Goal: Share content

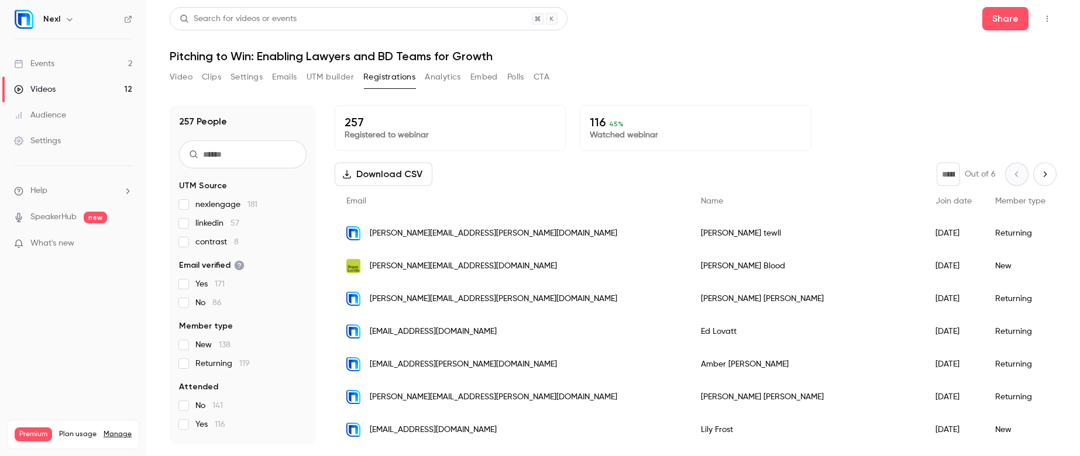
click at [50, 67] on div "Events" at bounding box center [34, 64] width 40 height 12
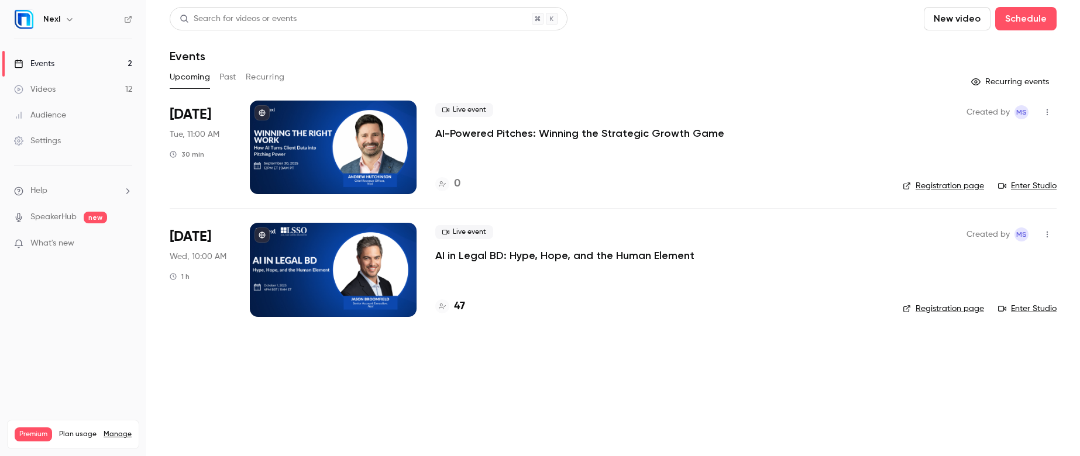
click at [1050, 115] on icon "button" at bounding box center [1047, 112] width 9 height 8
click at [1009, 145] on div "Share" at bounding box center [1002, 142] width 89 height 12
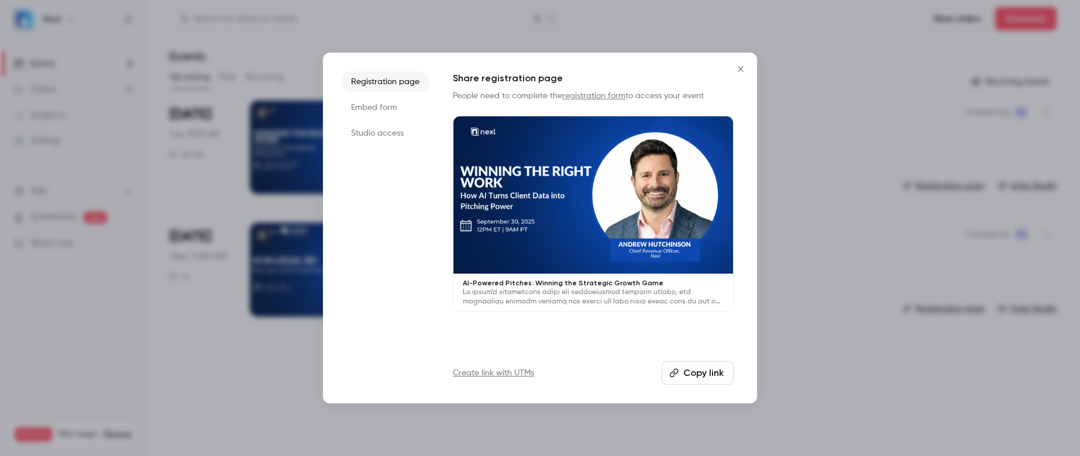
click at [695, 377] on button "Copy link" at bounding box center [698, 373] width 72 height 23
click at [740, 70] on icon "Close" at bounding box center [741, 68] width 14 height 9
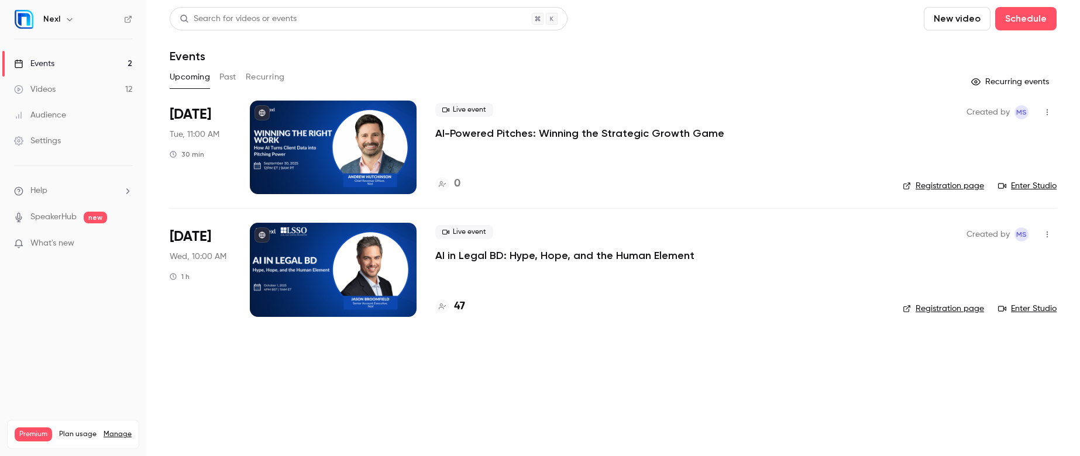
click at [528, 139] on p "AI-Powered Pitches: Winning the Strategic Growth Game" at bounding box center [579, 133] width 289 height 14
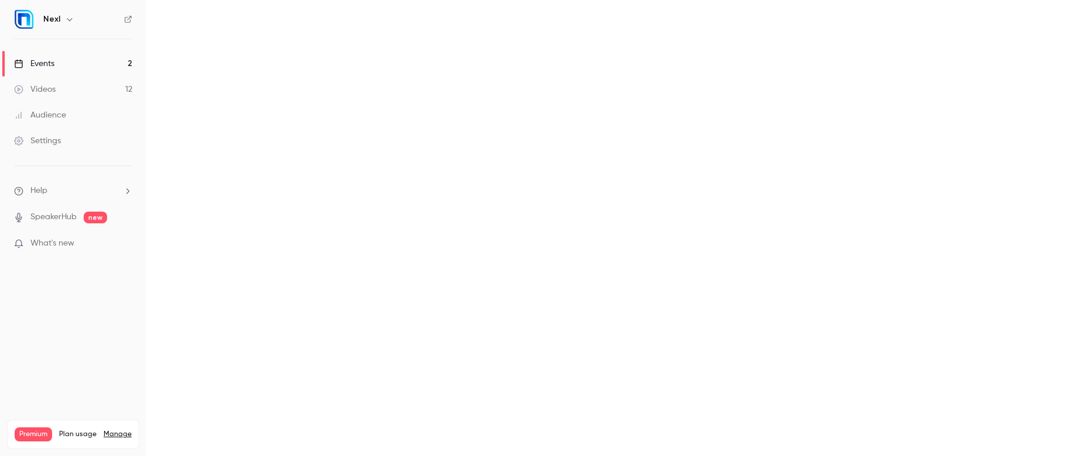
click at [528, 139] on main at bounding box center [613, 228] width 934 height 456
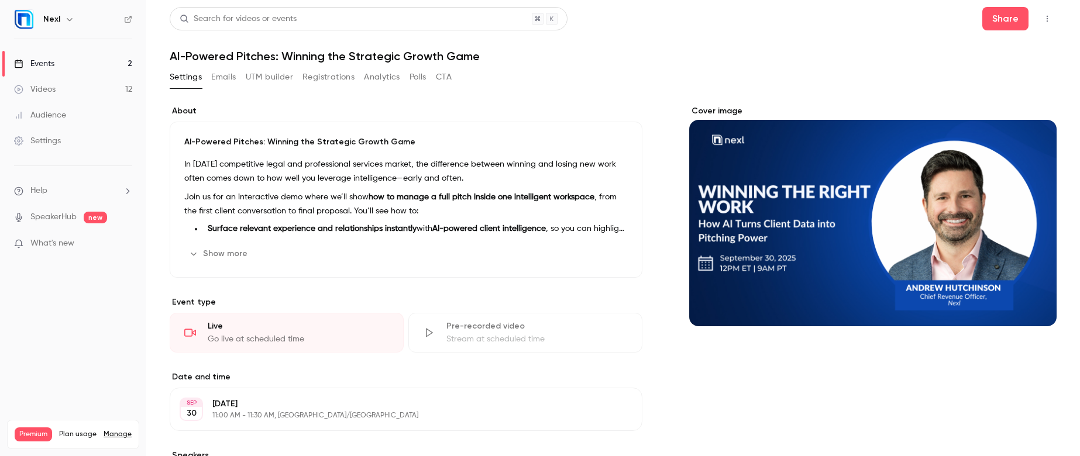
click at [336, 84] on button "Registrations" at bounding box center [328, 77] width 52 height 19
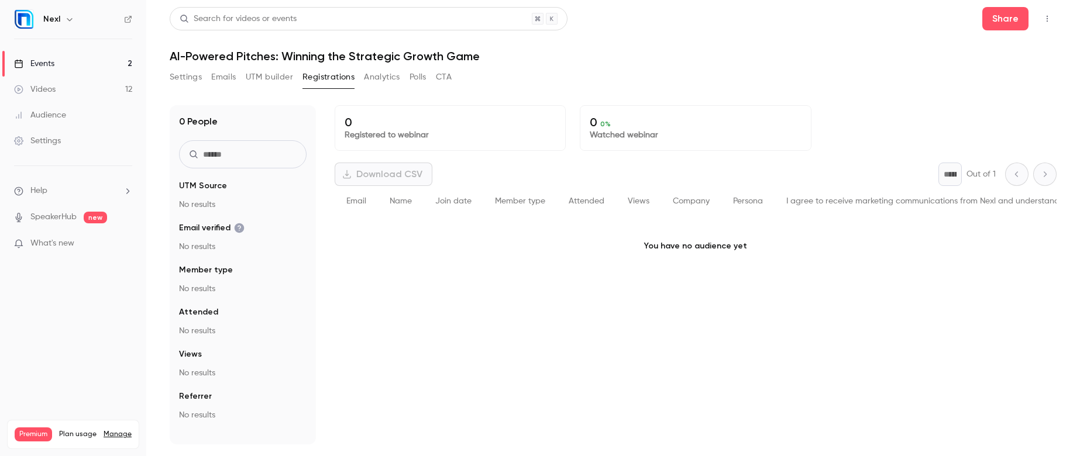
click at [65, 73] on link "Events 2" at bounding box center [73, 64] width 146 height 26
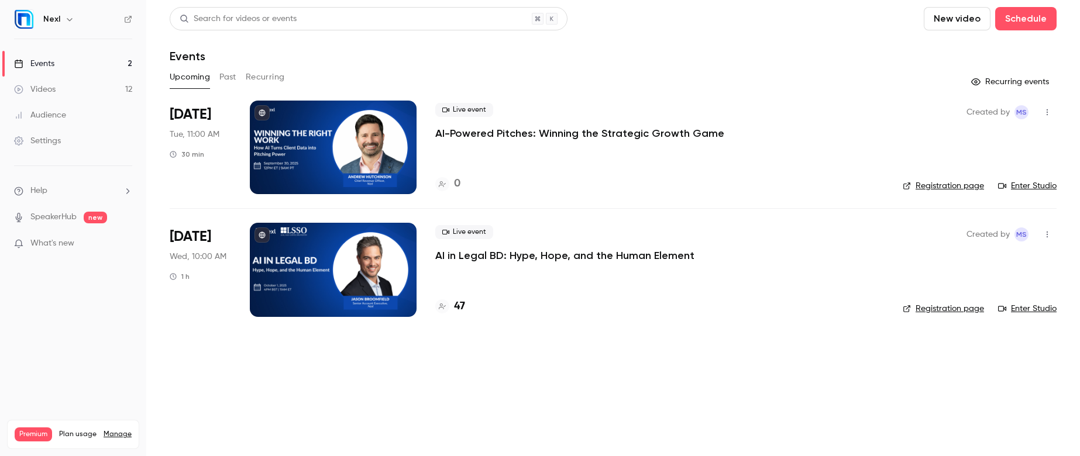
click at [486, 138] on p "AI-Powered Pitches: Winning the Strategic Growth Game" at bounding box center [579, 133] width 289 height 14
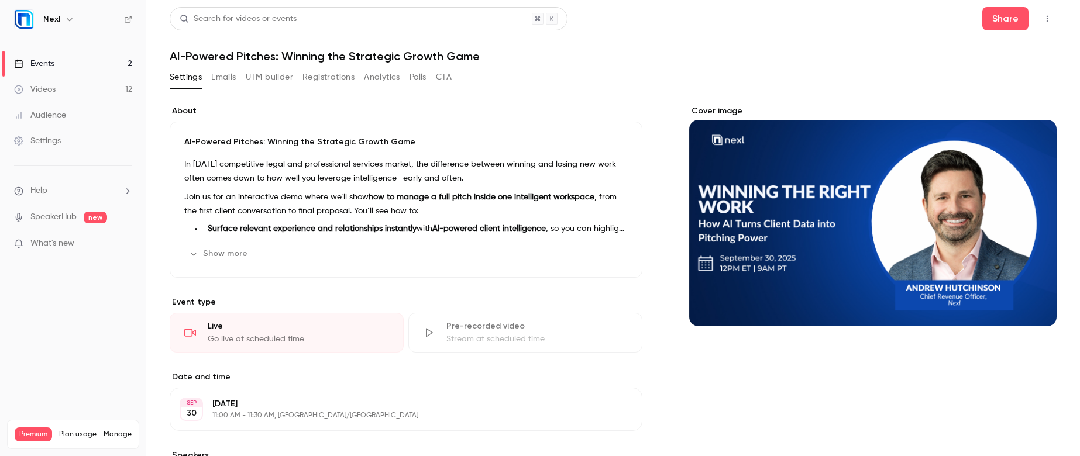
click at [171, 56] on h1 "AI-Powered Pitches: Winning the Strategic Growth Game" at bounding box center [613, 56] width 887 height 14
click at [235, 147] on p "AI-Powered Pitches: Winning the Strategic Growth Game" at bounding box center [405, 142] width 443 height 12
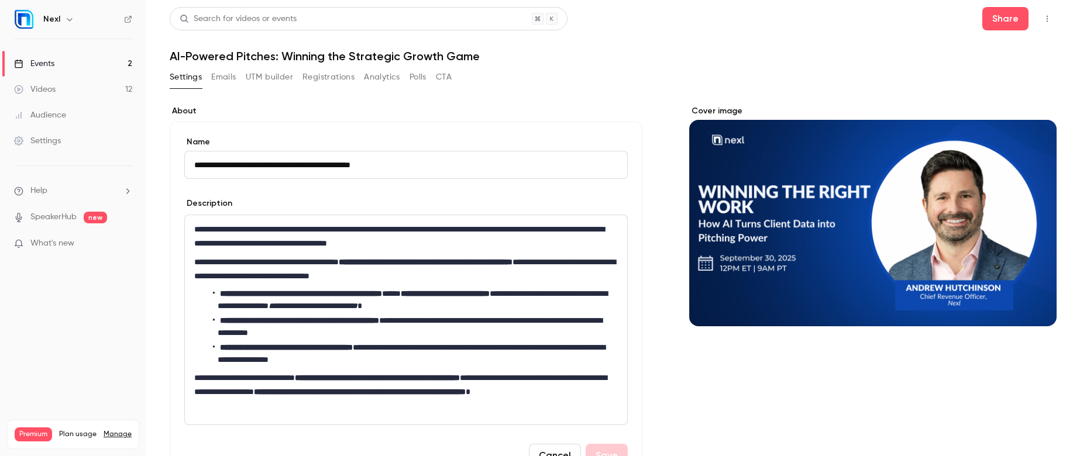
drag, startPoint x: 194, startPoint y: 166, endPoint x: 267, endPoint y: 169, distance: 73.2
click at [267, 169] on input "**********" at bounding box center [405, 165] width 443 height 28
drag, startPoint x: 273, startPoint y: 165, endPoint x: 459, endPoint y: 171, distance: 185.6
click at [459, 171] on input "**********" at bounding box center [405, 165] width 443 height 28
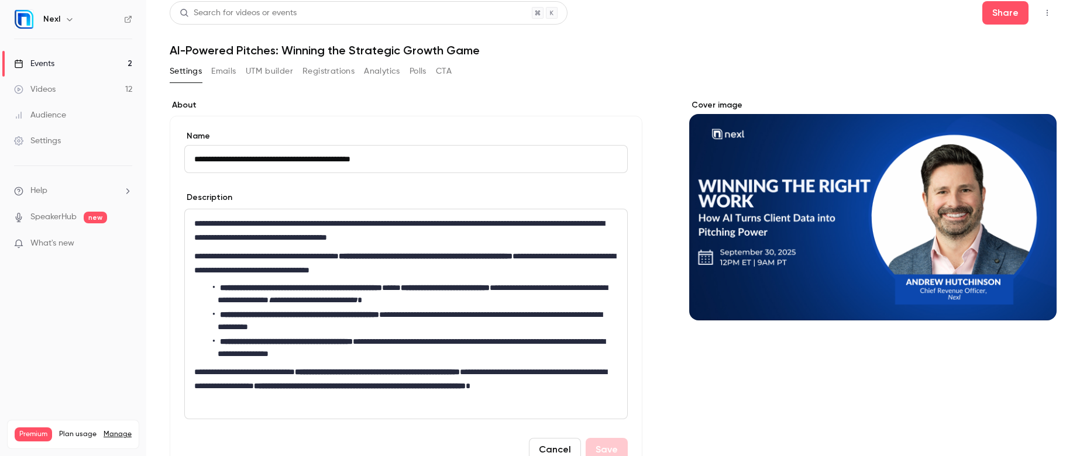
scroll to position [16, 0]
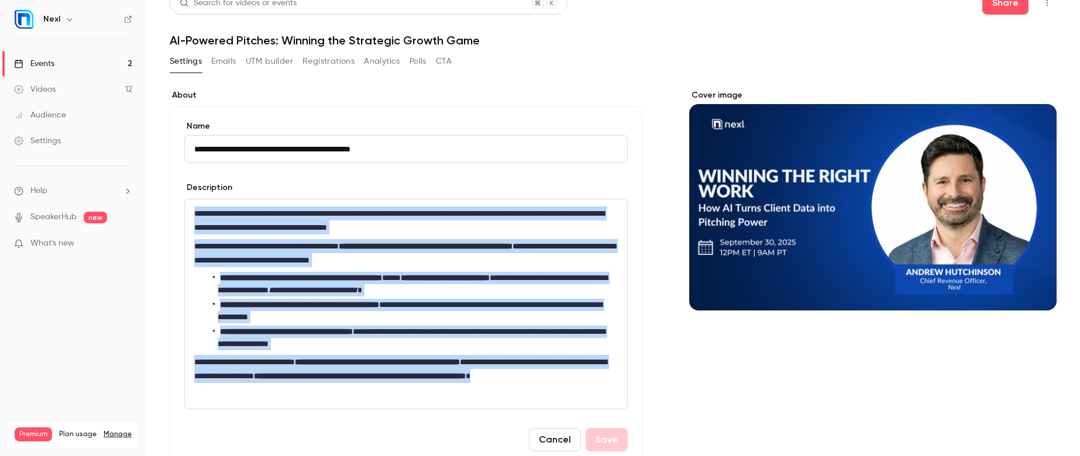
drag, startPoint x: 194, startPoint y: 215, endPoint x: 302, endPoint y: 391, distance: 206.7
click at [302, 391] on div "**********" at bounding box center [406, 304] width 442 height 209
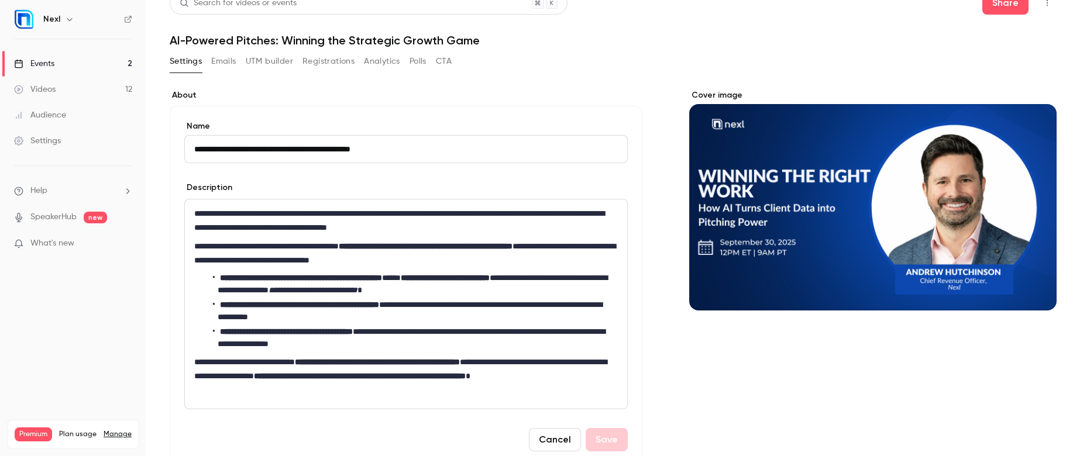
drag, startPoint x: 193, startPoint y: 147, endPoint x: 520, endPoint y: 156, distance: 327.2
click at [520, 156] on input "**********" at bounding box center [405, 149] width 443 height 28
click at [548, 439] on button "Cancel" at bounding box center [555, 439] width 52 height 23
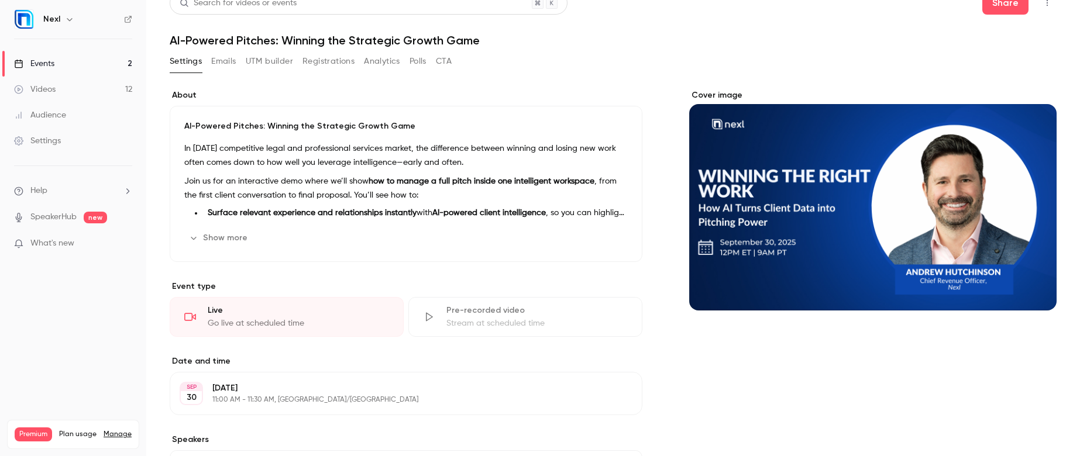
click at [51, 58] on div "Events" at bounding box center [34, 64] width 40 height 12
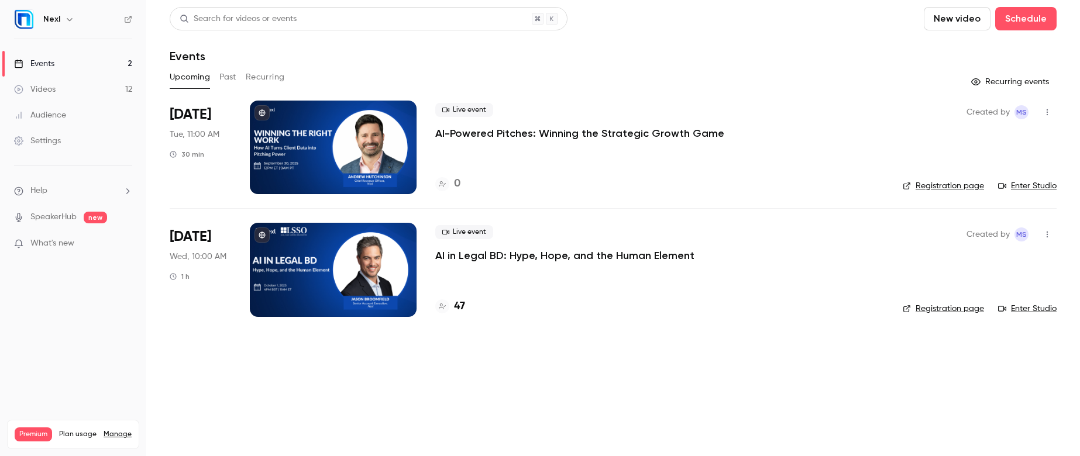
click at [582, 137] on p "AI-Powered Pitches: Winning the Strategic Growth Game" at bounding box center [579, 133] width 289 height 14
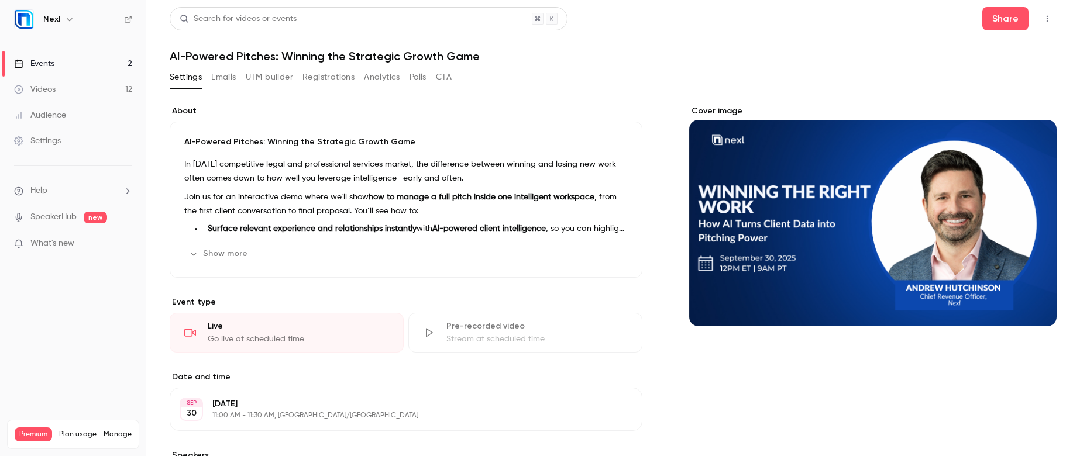
click at [338, 75] on button "Registrations" at bounding box center [328, 77] width 52 height 19
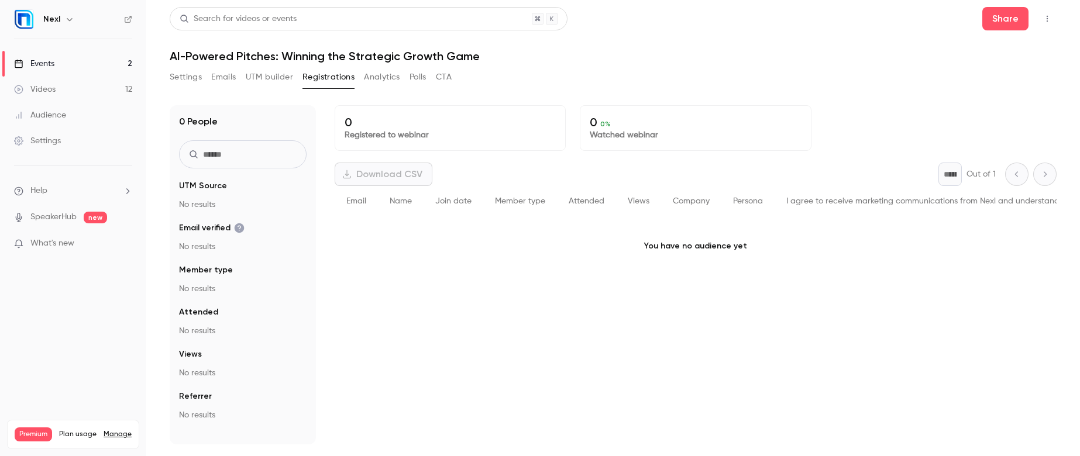
click at [60, 84] on link "Videos 12" at bounding box center [73, 90] width 146 height 26
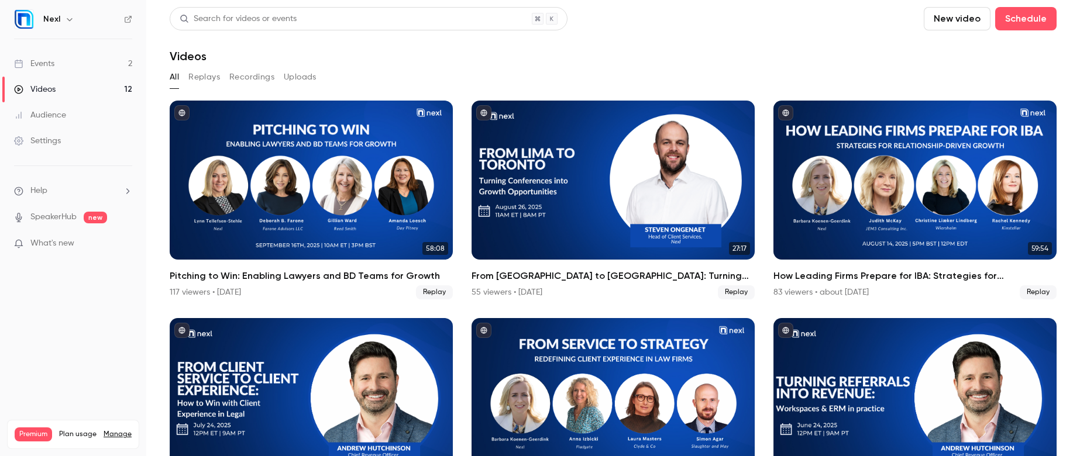
click at [52, 66] on div "Events" at bounding box center [34, 64] width 40 height 12
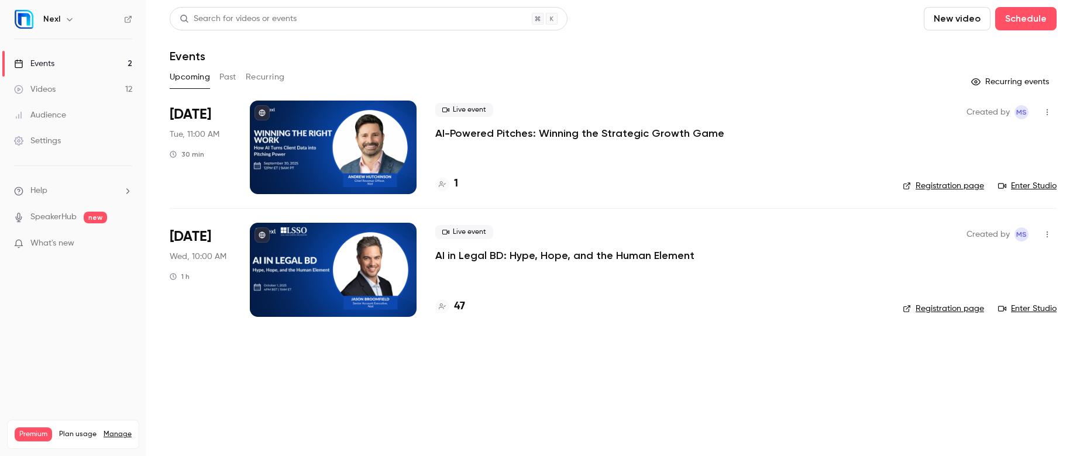
click at [493, 135] on p "AI-Powered Pitches: Winning the Strategic Growth Game" at bounding box center [579, 133] width 289 height 14
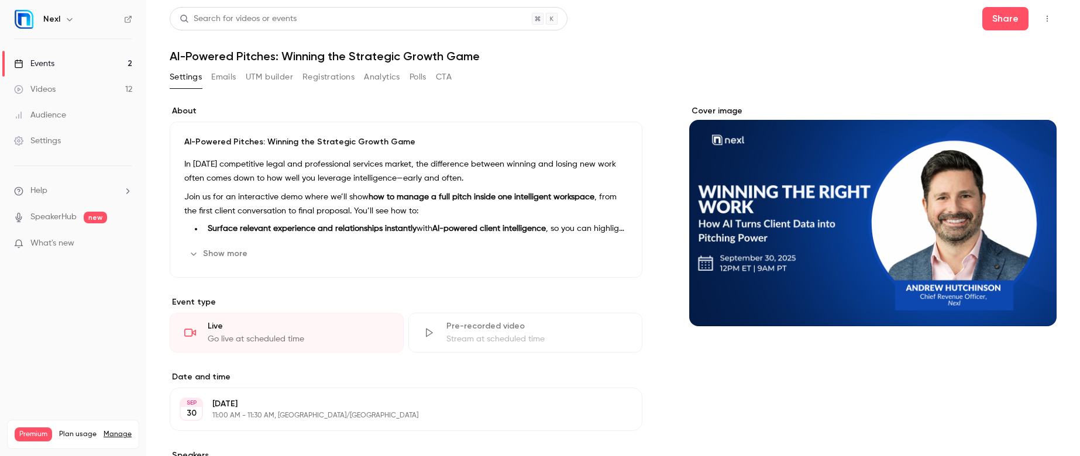
click at [342, 80] on button "Registrations" at bounding box center [328, 77] width 52 height 19
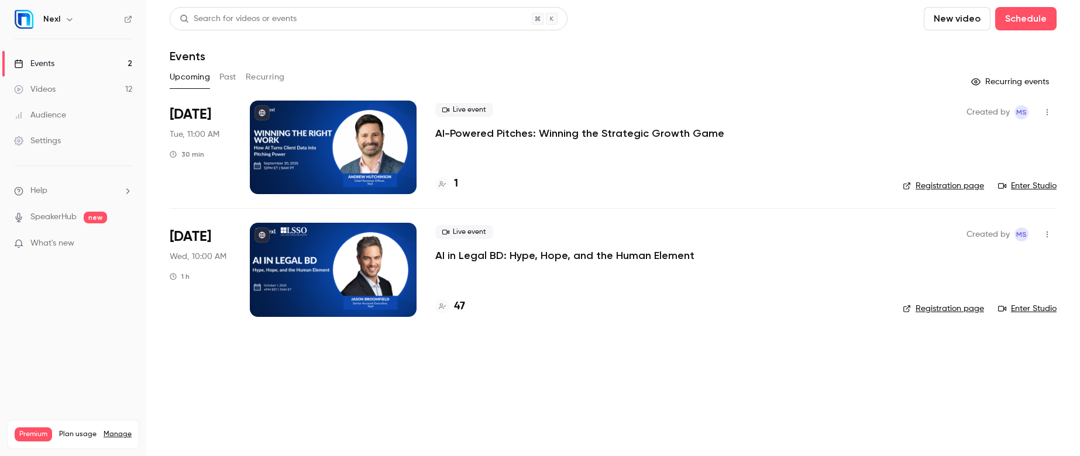
click at [475, 138] on p "AI-Powered Pitches: Winning the Strategic Growth Game" at bounding box center [579, 133] width 289 height 14
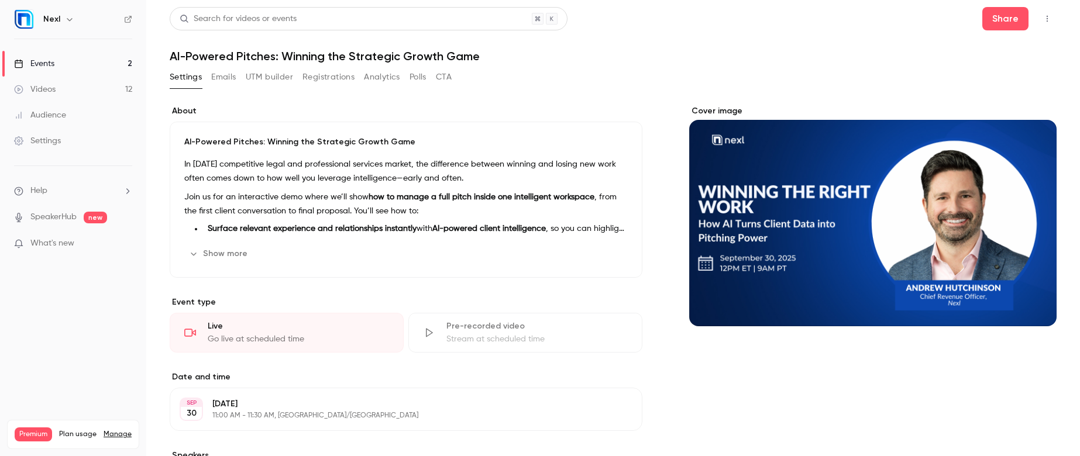
click at [347, 78] on button "Registrations" at bounding box center [328, 77] width 52 height 19
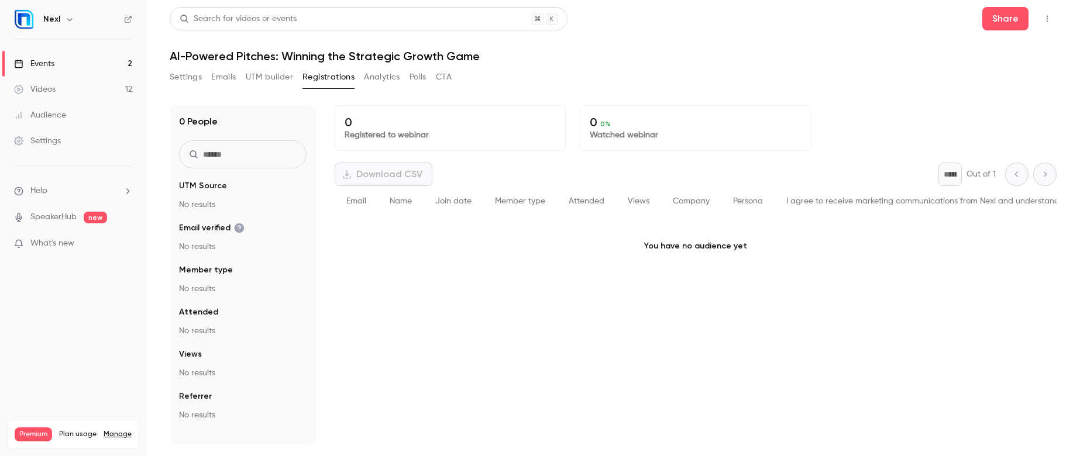
click at [1044, 185] on div "* Out of 1" at bounding box center [997, 174] width 118 height 23
click at [1046, 181] on div "* Out of 1" at bounding box center [997, 174] width 118 height 23
click at [1012, 177] on div "* Out of 1" at bounding box center [997, 174] width 118 height 23
click at [82, 249] on p "What's new" at bounding box center [63, 244] width 99 height 12
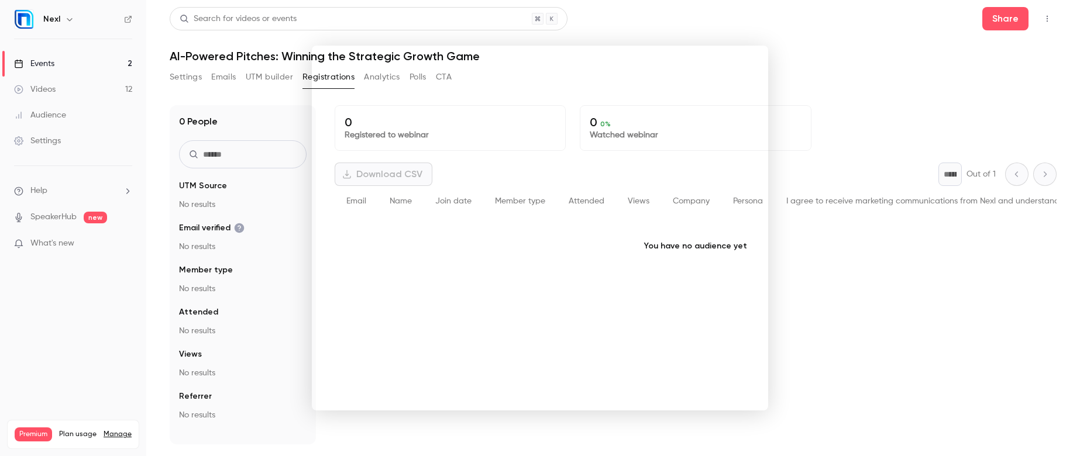
click at [865, 291] on div at bounding box center [540, 228] width 1080 height 456
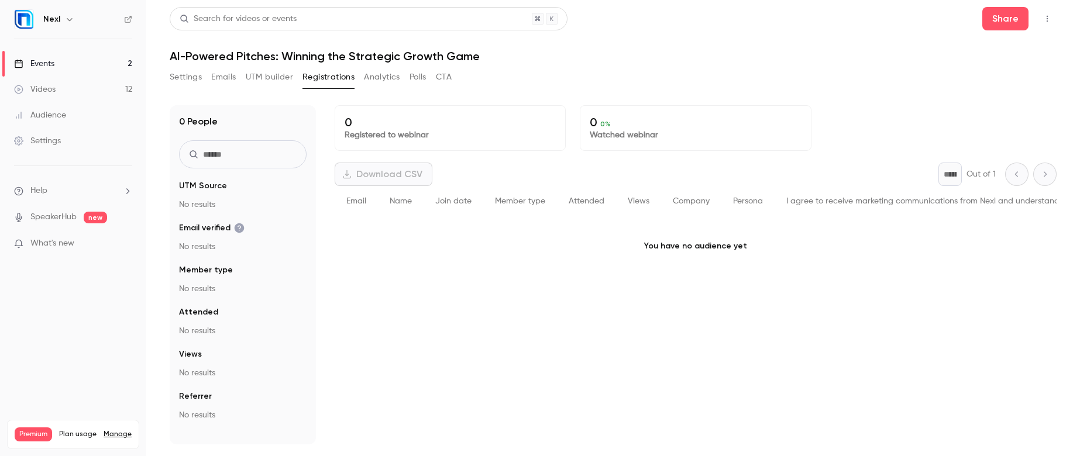
click at [54, 68] on div "Events" at bounding box center [34, 64] width 40 height 12
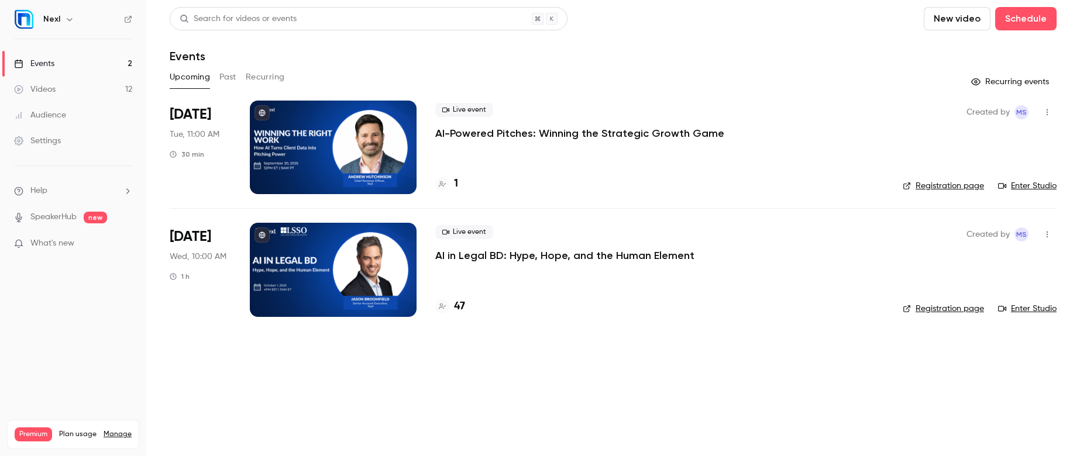
click at [62, 124] on link "Audience" at bounding box center [73, 115] width 146 height 26
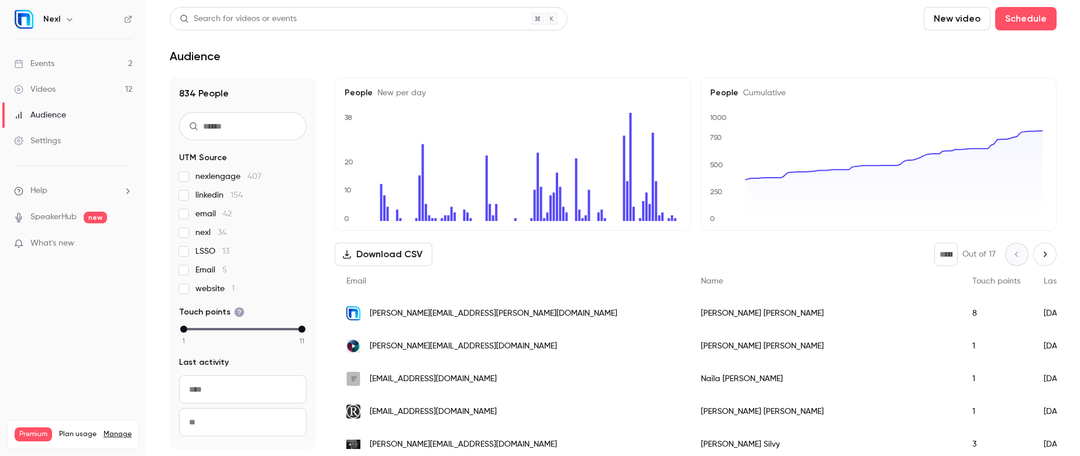
click at [245, 133] on input "text" at bounding box center [243, 126] width 128 height 28
paste input "**********"
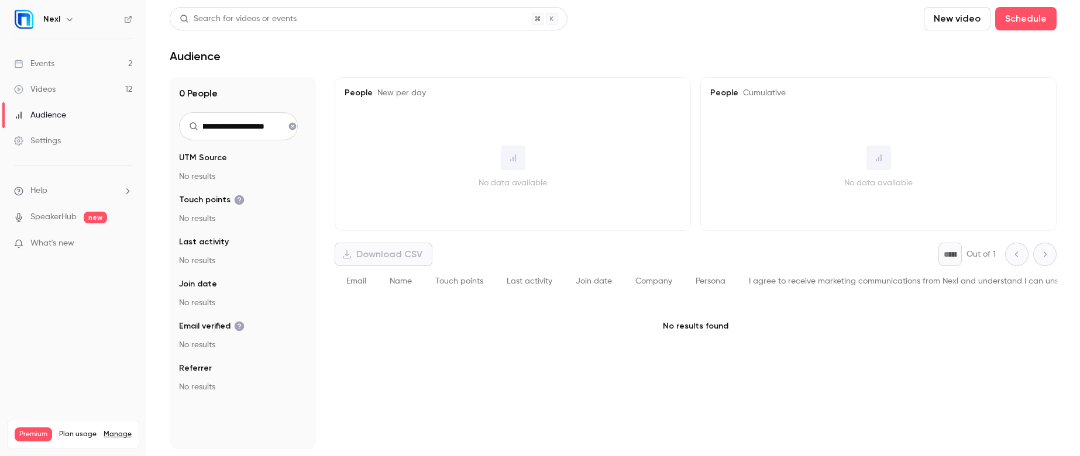
scroll to position [0, 38]
type input "**********"
click at [294, 128] on icon "Clear search" at bounding box center [293, 127] width 8 height 8
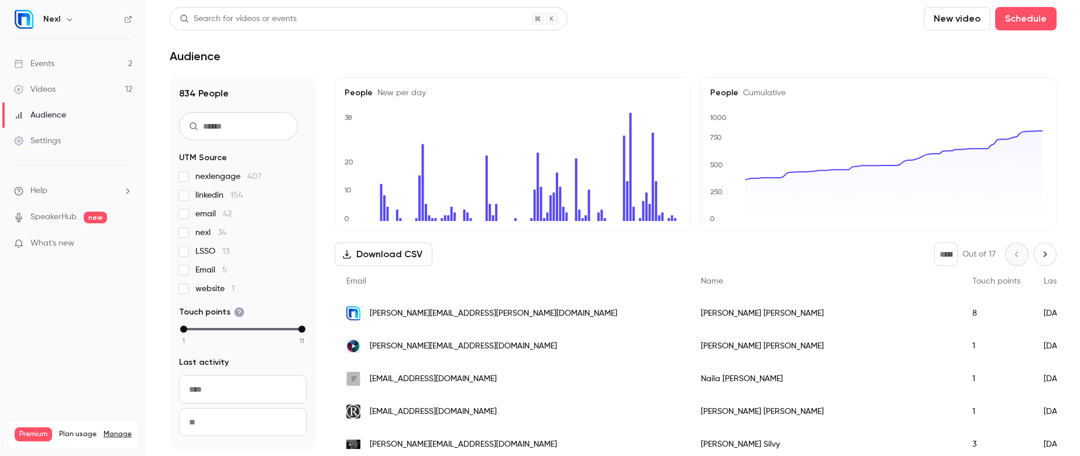
click at [71, 67] on link "Events 2" at bounding box center [73, 64] width 146 height 26
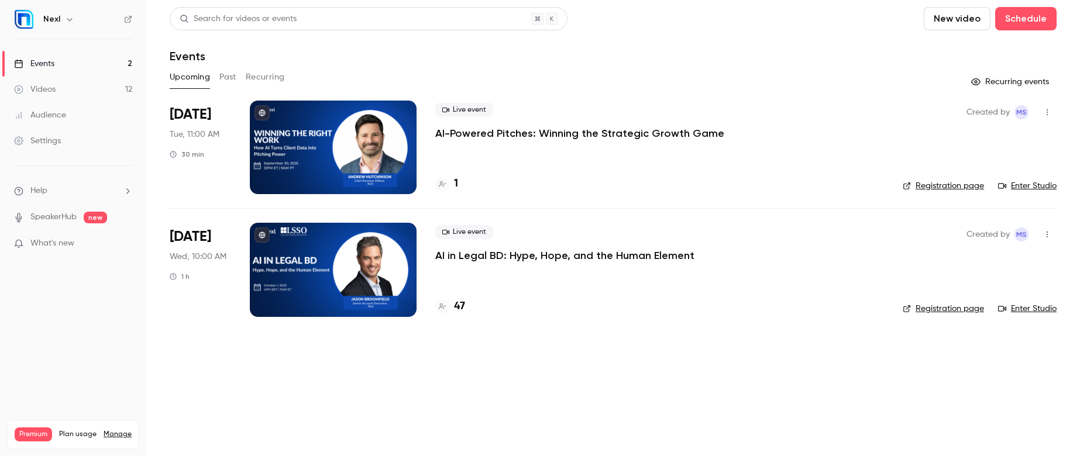
click at [509, 131] on p "AI-Powered Pitches: Winning the Strategic Growth Game" at bounding box center [579, 133] width 289 height 14
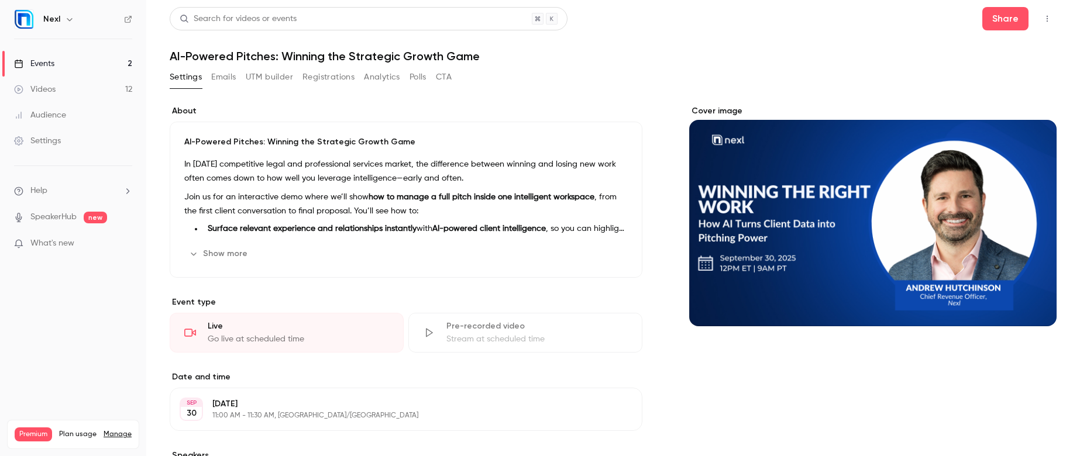
click at [213, 259] on button "Show more" at bounding box center [219, 254] width 70 height 19
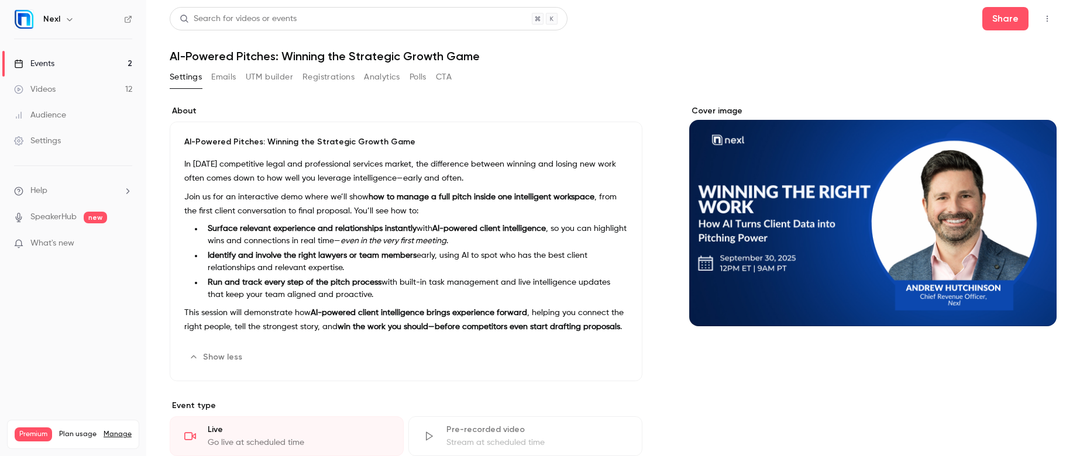
click at [196, 164] on p "In [DATE] competitive legal and professional services market, the difference be…" at bounding box center [405, 171] width 443 height 28
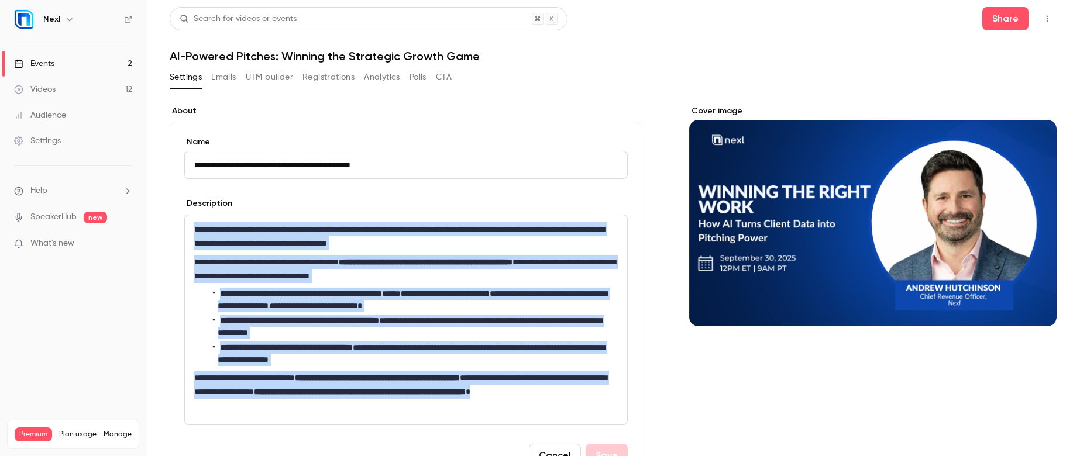
drag, startPoint x: 194, startPoint y: 229, endPoint x: 298, endPoint y: 437, distance: 232.4
click at [298, 437] on form "**********" at bounding box center [405, 301] width 443 height 331
click at [1004, 22] on button "Share" at bounding box center [1005, 18] width 46 height 23
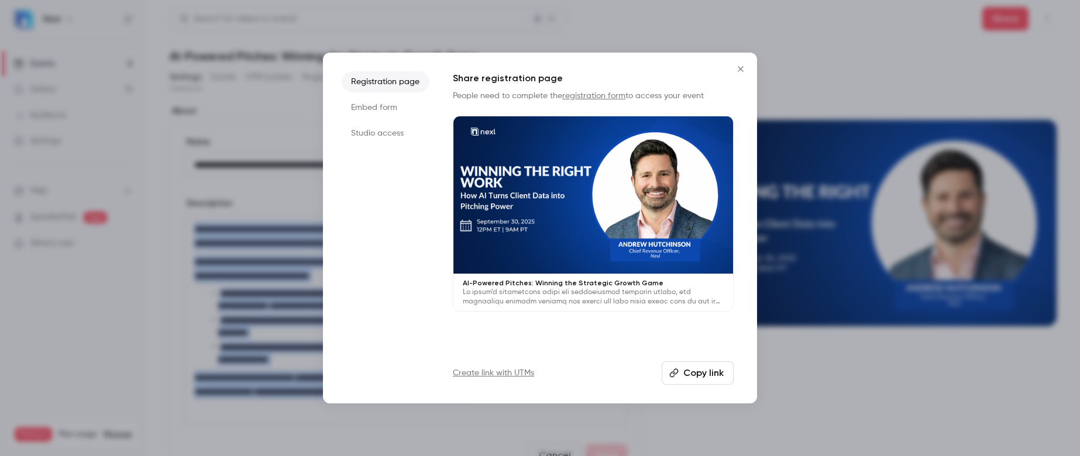
click at [696, 378] on button "Copy link" at bounding box center [698, 373] width 72 height 23
click at [741, 71] on icon "Close" at bounding box center [741, 68] width 14 height 9
